Goal: Find specific page/section: Find specific page/section

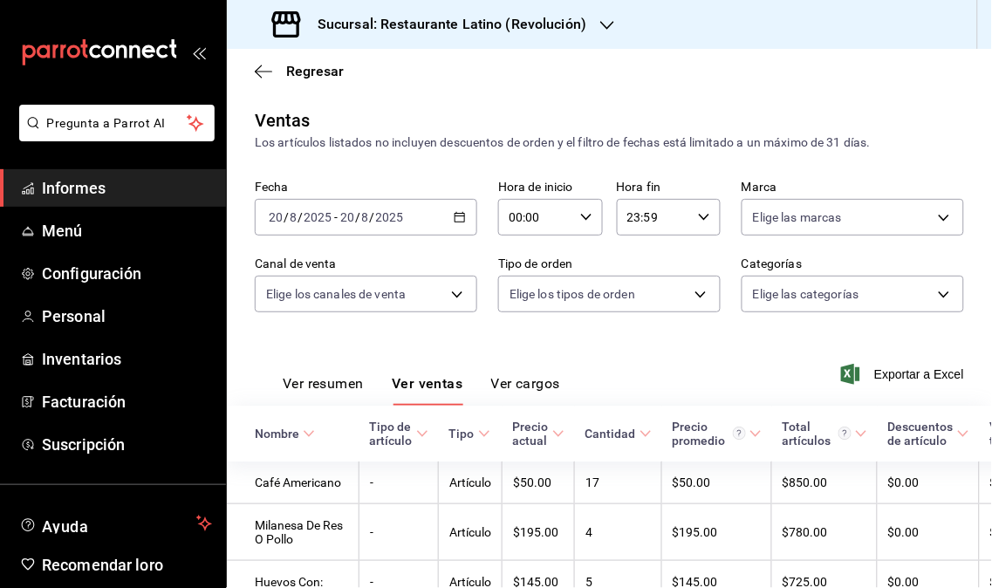
click at [120, 181] on span "Informes" at bounding box center [127, 188] width 170 height 24
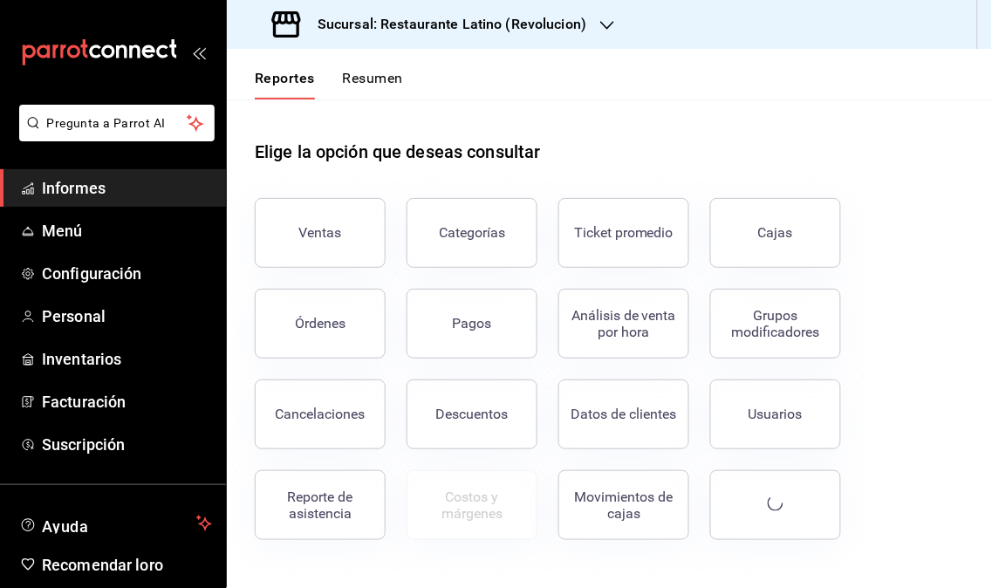
click at [600, 20] on icon "button" at bounding box center [607, 25] width 14 height 14
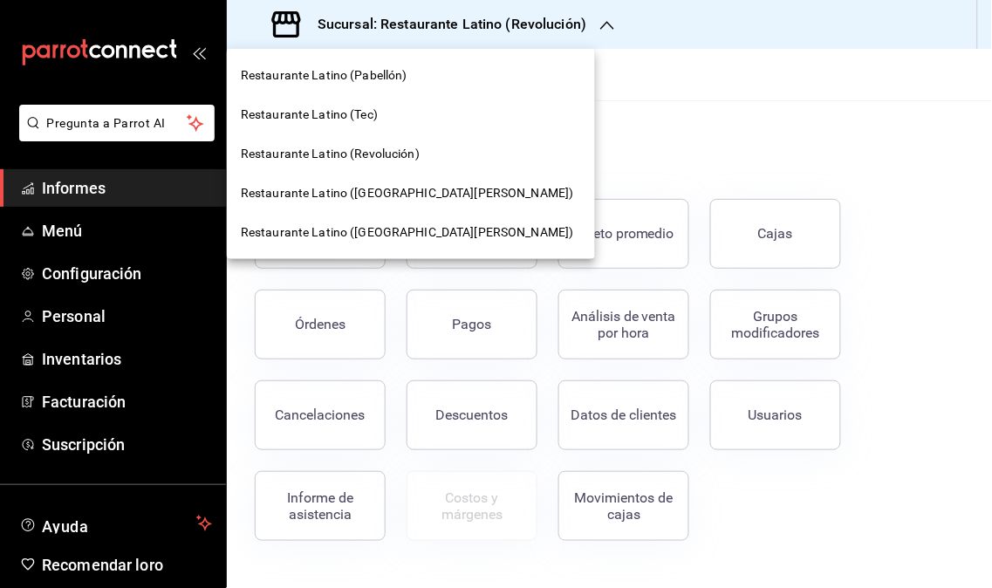
click at [407, 160] on font "Restaurante Latino (Revolución)" at bounding box center [330, 154] width 179 height 14
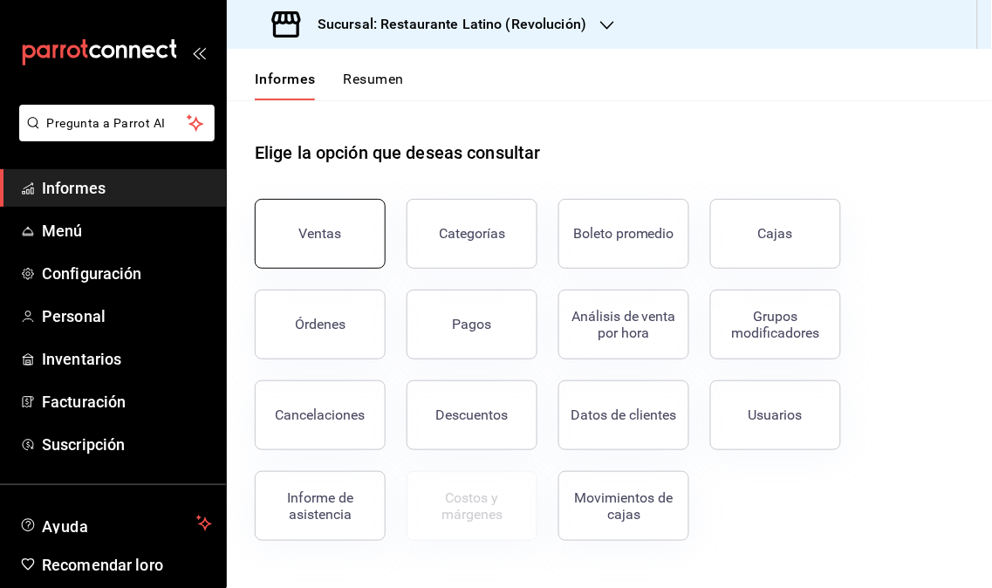
click at [325, 222] on button "Ventas" at bounding box center [320, 234] width 131 height 70
